Goal: Task Accomplishment & Management: Use online tool/utility

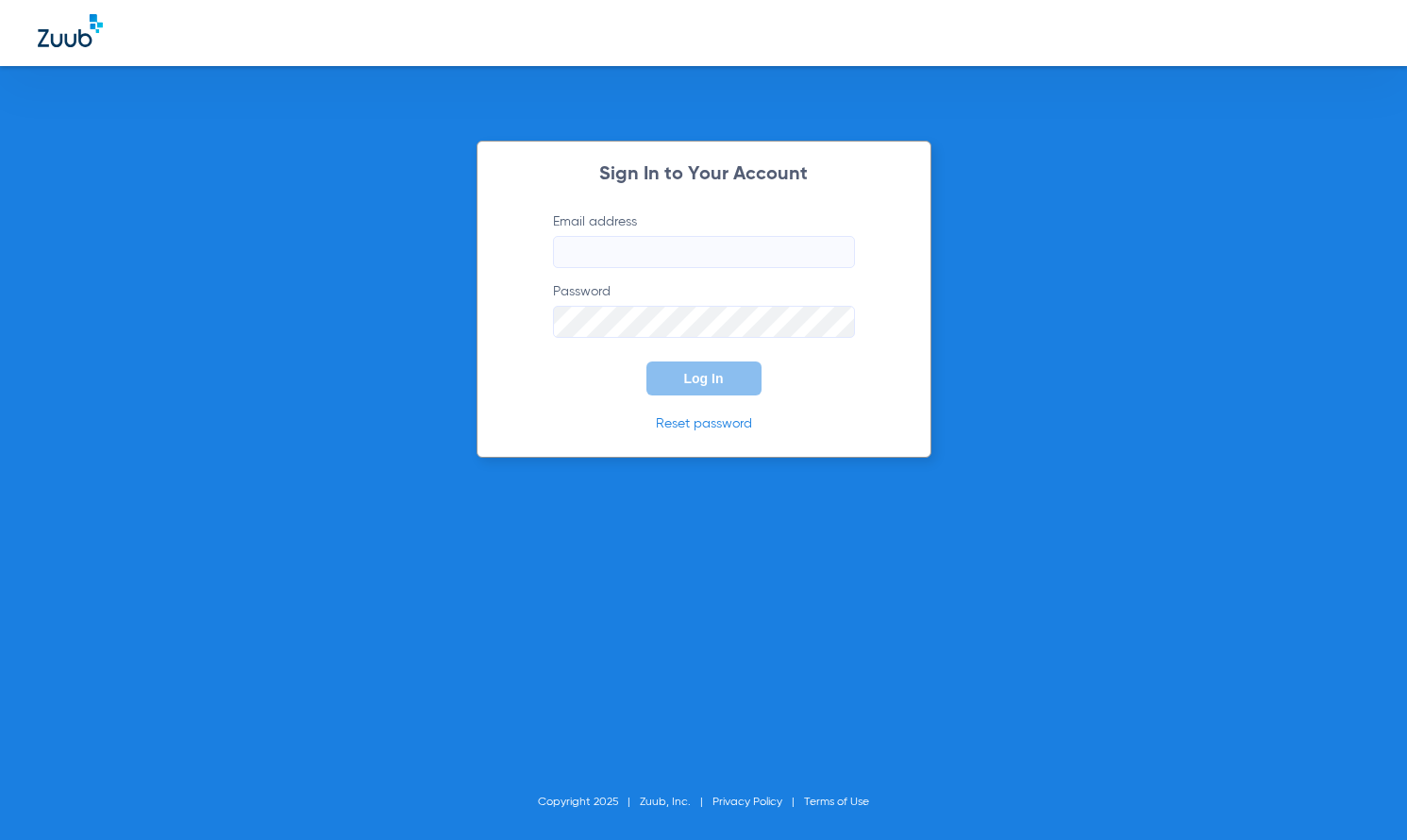
type input "[EMAIL_ADDRESS][DOMAIN_NAME]"
click at [679, 373] on button "Log In" at bounding box center [704, 378] width 115 height 34
click at [693, 375] on span "Log In" at bounding box center [704, 378] width 40 height 15
